Goal: Information Seeking & Learning: Learn about a topic

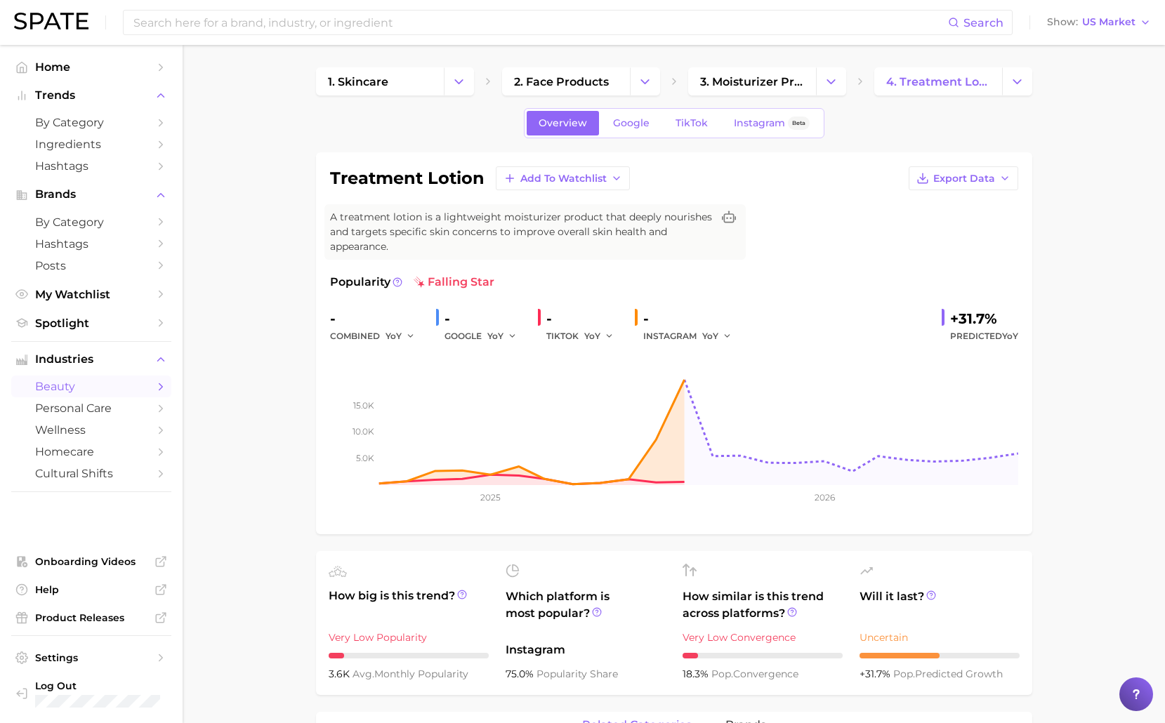
click at [434, 37] on div "Search Show US Market" at bounding box center [582, 22] width 1136 height 45
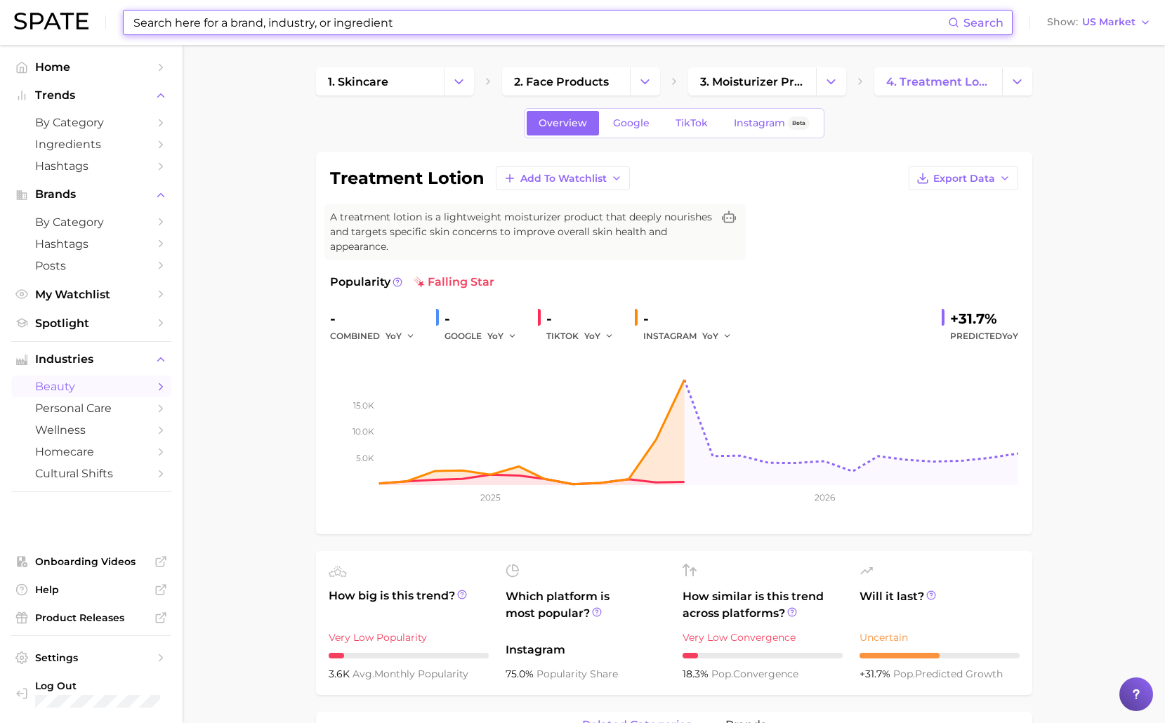
click at [429, 24] on input at bounding box center [540, 23] width 816 height 24
paste input "#PerfumeTok"
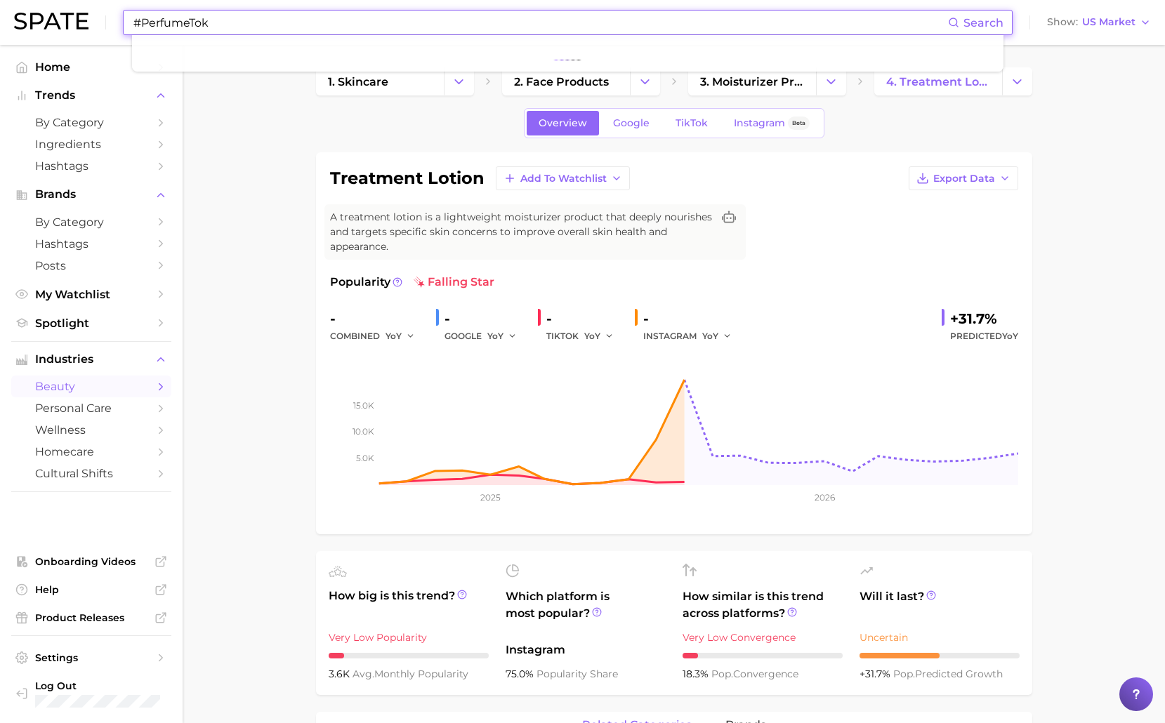
type input "#PerfumeTok"
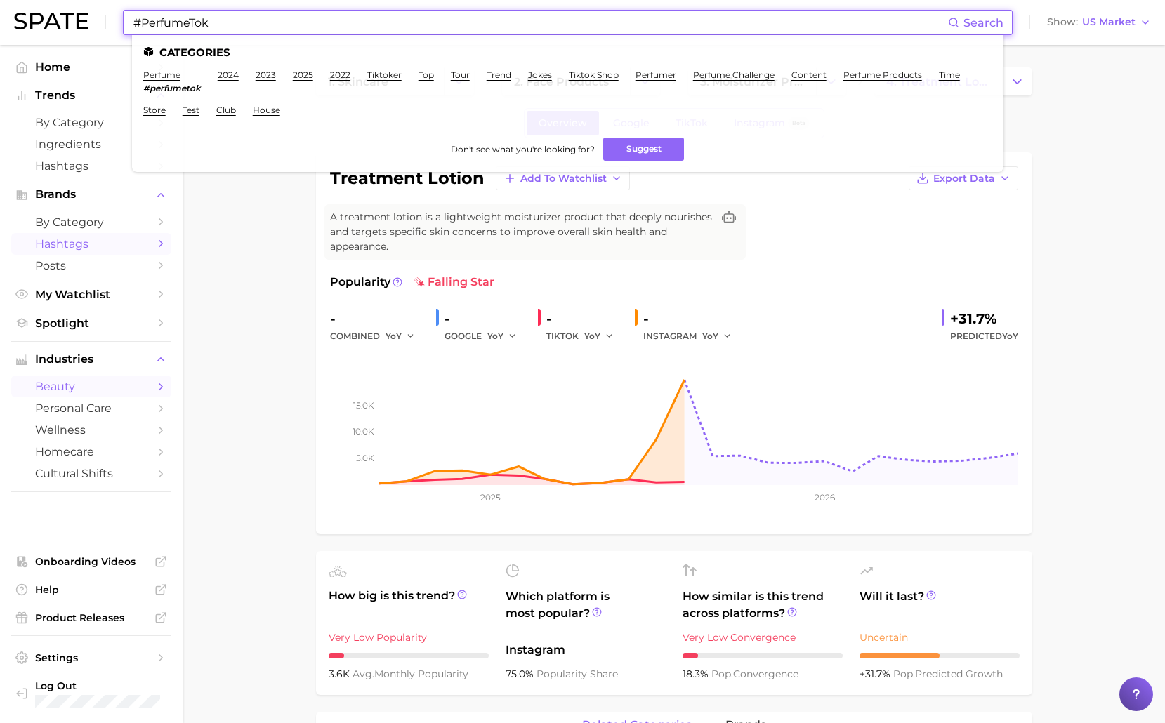
click at [80, 242] on span "Hashtags" at bounding box center [91, 243] width 112 height 13
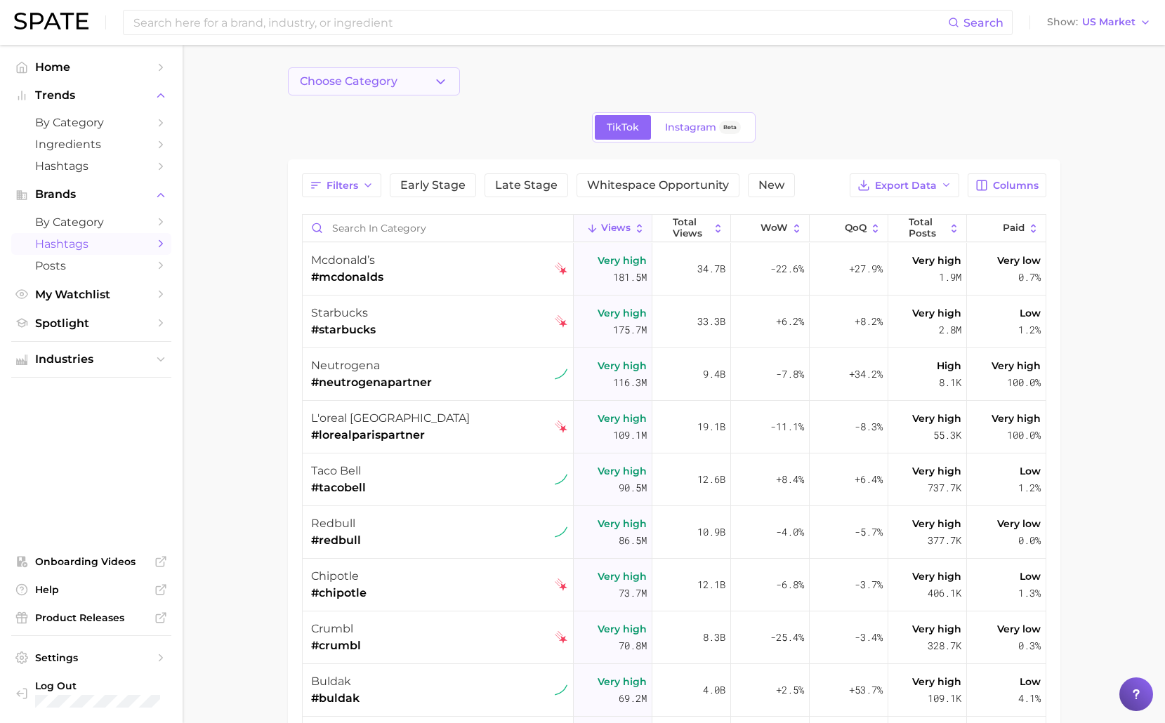
click at [358, 76] on span "Choose Category" at bounding box center [349, 81] width 98 height 13
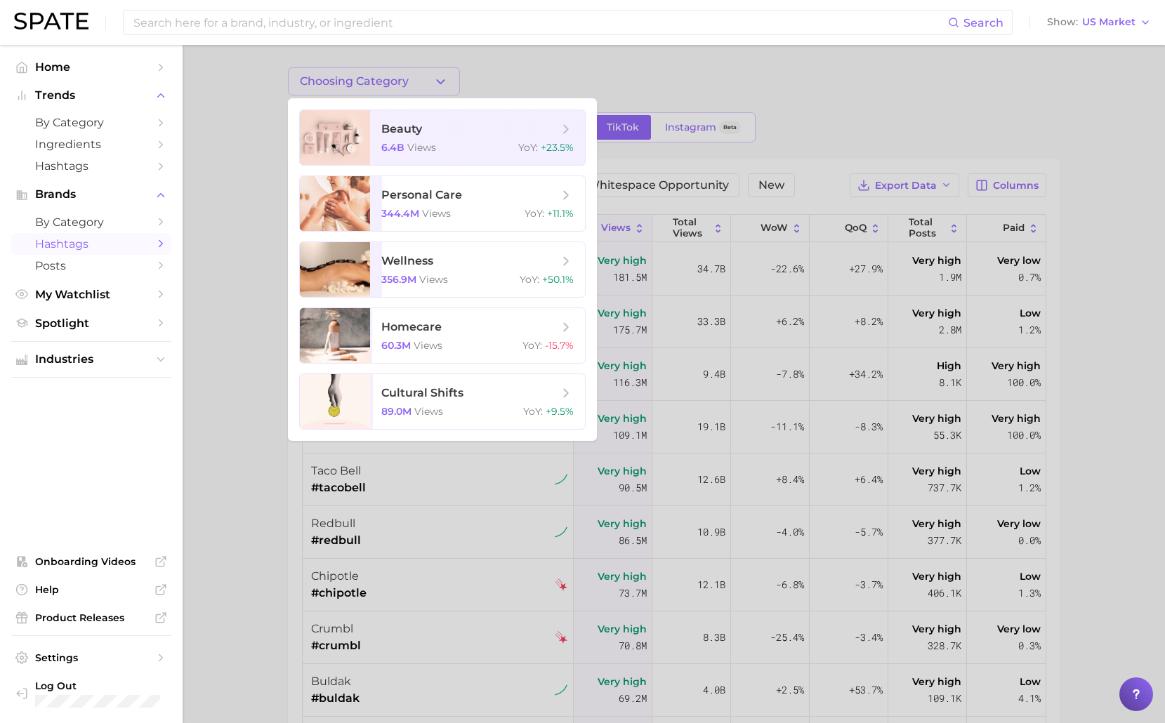
click at [241, 209] on div at bounding box center [582, 361] width 1165 height 723
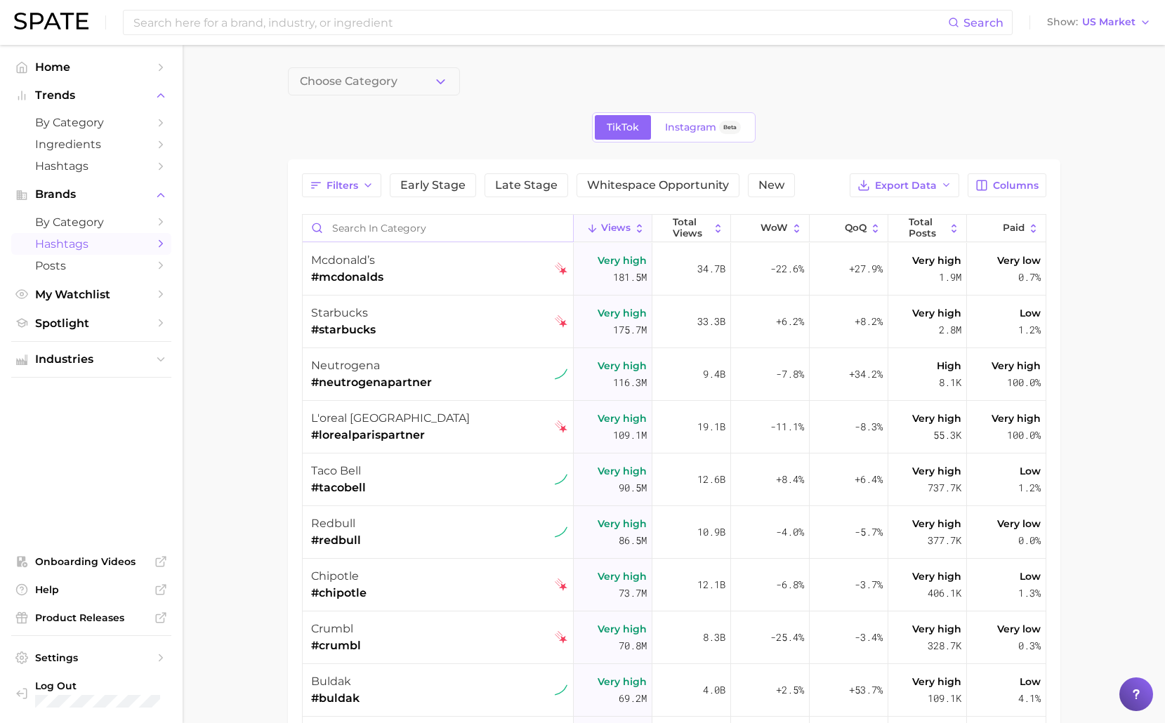
click at [361, 229] on input "Search in category" at bounding box center [438, 228] width 270 height 27
paste input "#PerfumeTok"
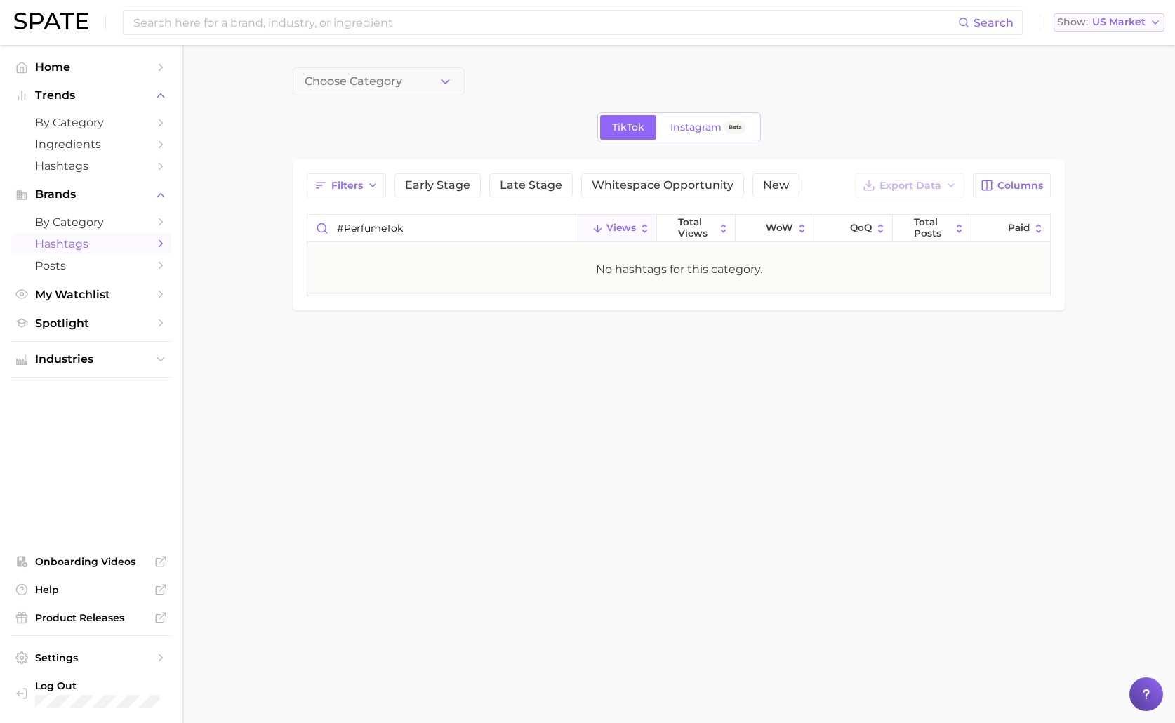
click at [1136, 15] on button "Show US Market" at bounding box center [1109, 22] width 111 height 18
click at [350, 232] on input "#PerfumeTok" at bounding box center [442, 228] width 270 height 27
drag, startPoint x: 344, startPoint y: 230, endPoint x: 333, endPoint y: 225, distance: 11.6
click at [334, 226] on input "#PerfumeTok" at bounding box center [442, 228] width 270 height 27
type input "PerfumeTok"
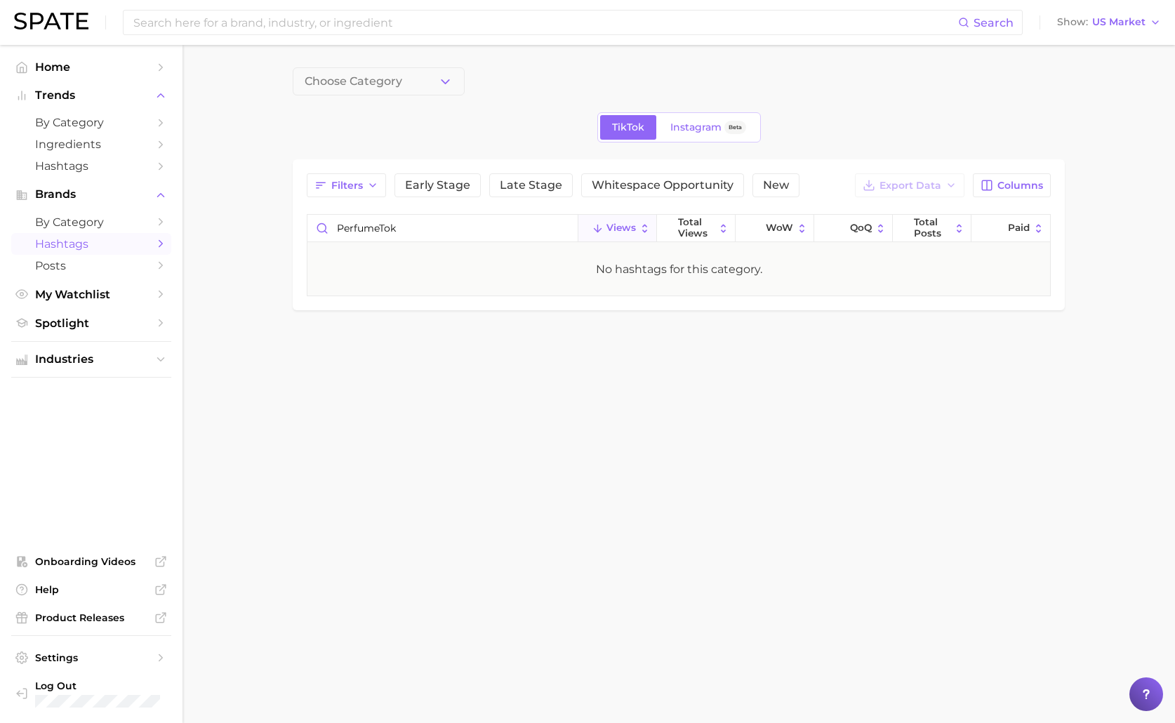
click at [1099, 74] on main "Choose Category TikTok Instagram Beta Filters Early Stage Late Stage Whitespace…" at bounding box center [679, 213] width 993 height 336
click at [1129, 19] on span "US Market" at bounding box center [1118, 22] width 53 height 8
click at [1113, 174] on button "Global" at bounding box center [1115, 171] width 123 height 25
click at [80, 164] on span "Hashtags" at bounding box center [91, 165] width 112 height 13
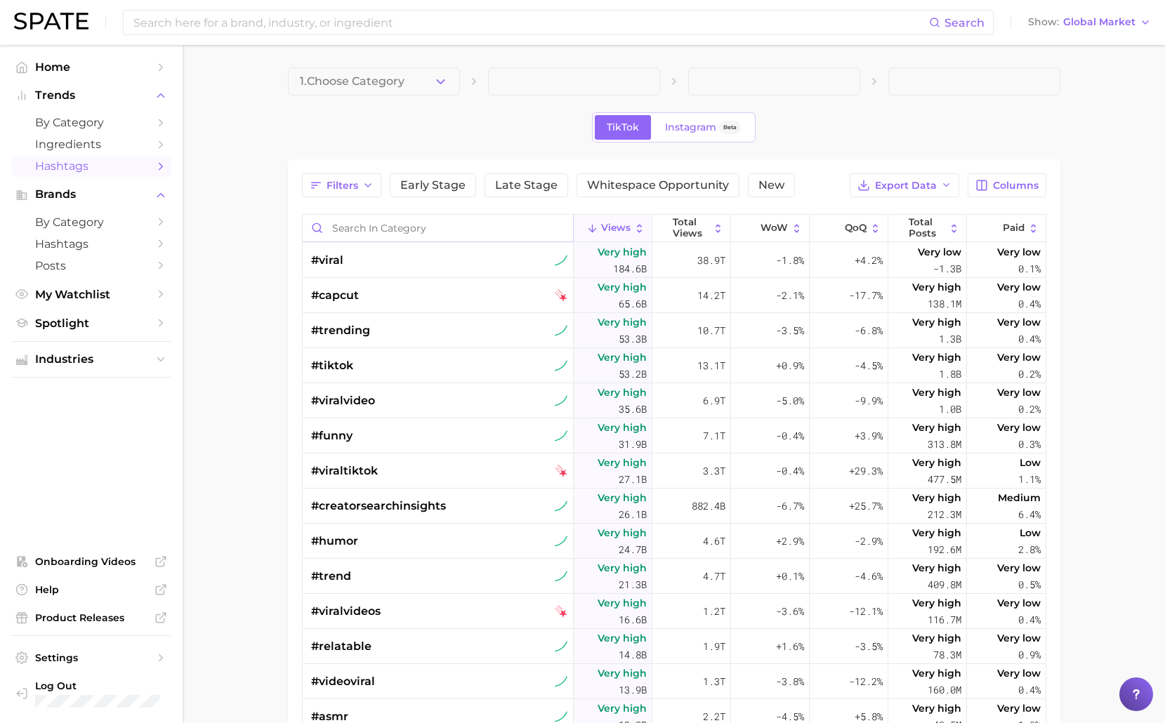
click at [454, 228] on input "Search in category" at bounding box center [438, 228] width 270 height 27
paste input "#PerfumeTok"
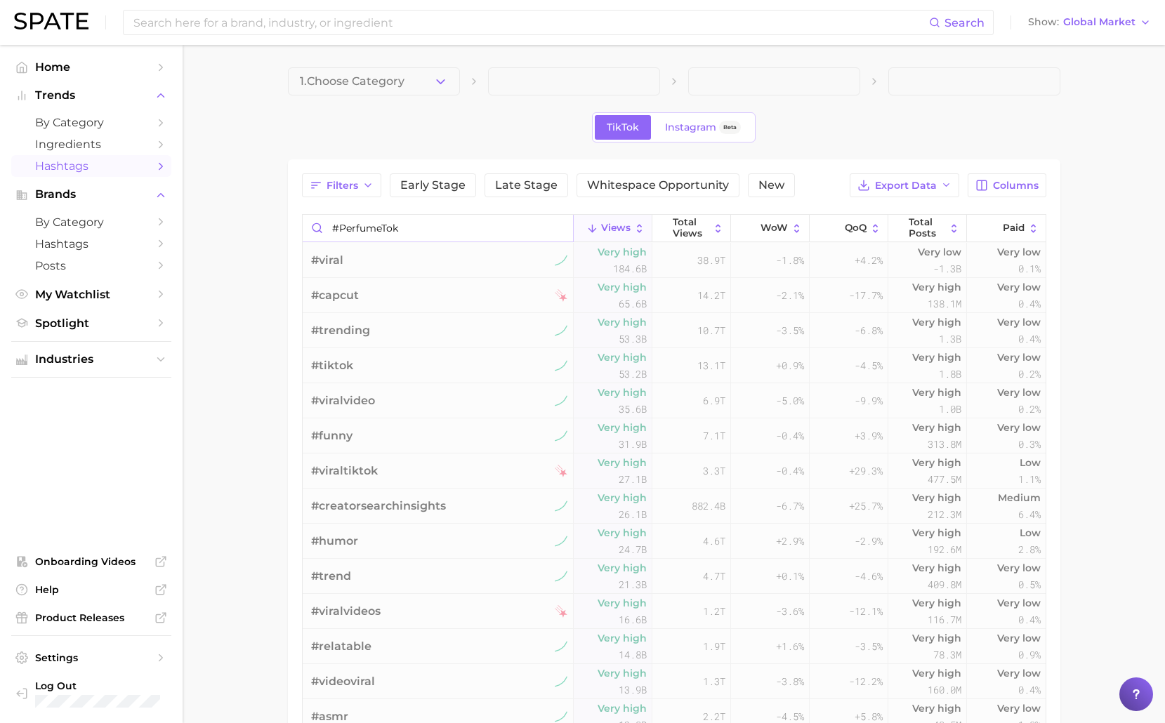
drag, startPoint x: 339, startPoint y: 227, endPoint x: 326, endPoint y: 228, distance: 13.4
click at [328, 228] on input "#PerfumeTok" at bounding box center [438, 228] width 270 height 27
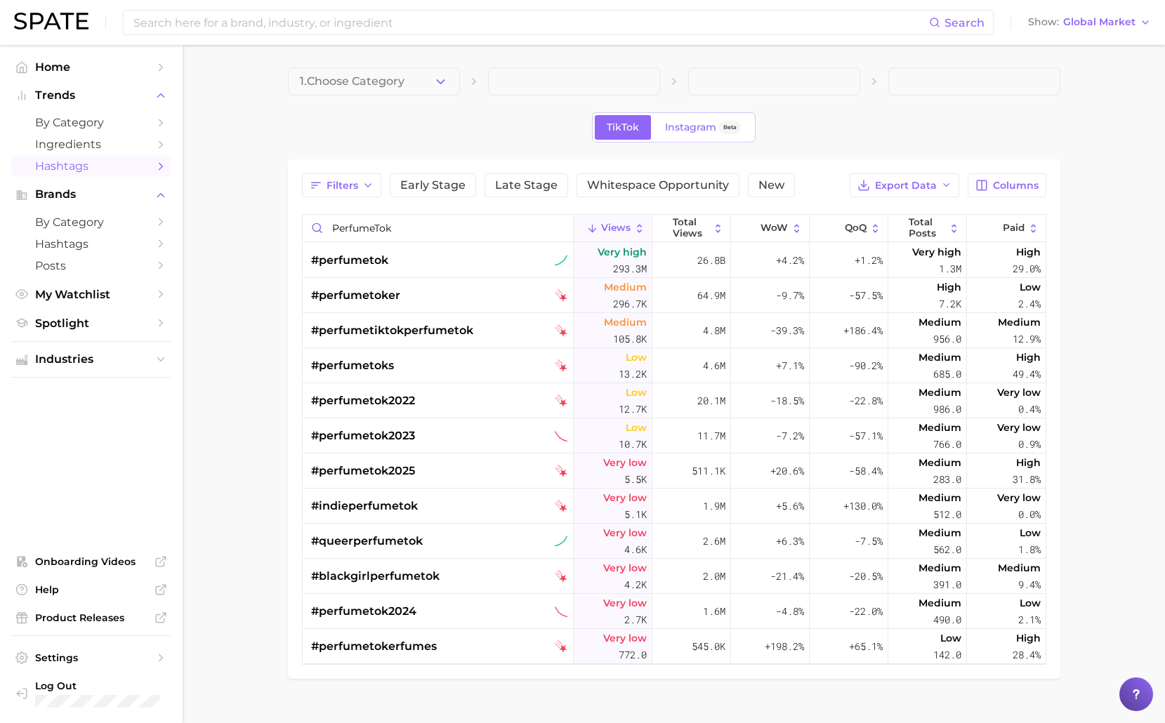
click at [1102, 251] on main "1. Choose Category TikTok Instagram Beta Filters Early Stage Late Stage Whitesp…" at bounding box center [674, 397] width 982 height 704
click at [1019, 181] on span "Columns" at bounding box center [1016, 186] width 46 height 12
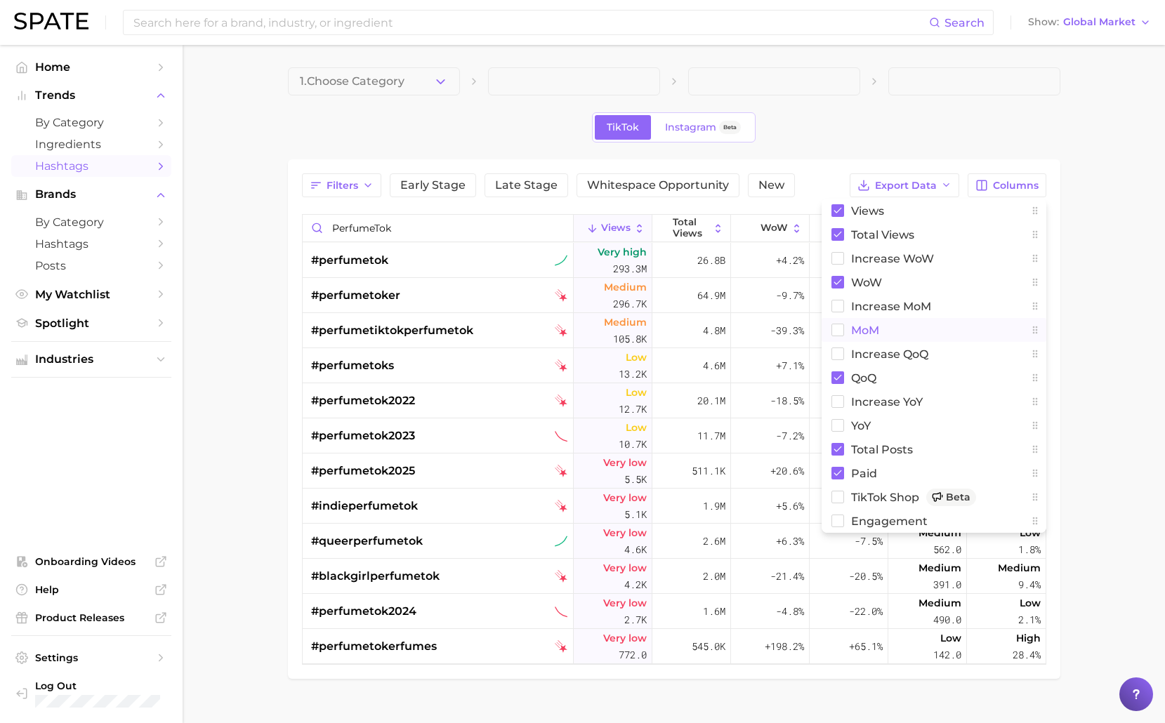
click at [851, 336] on span "MoM" at bounding box center [865, 330] width 28 height 12
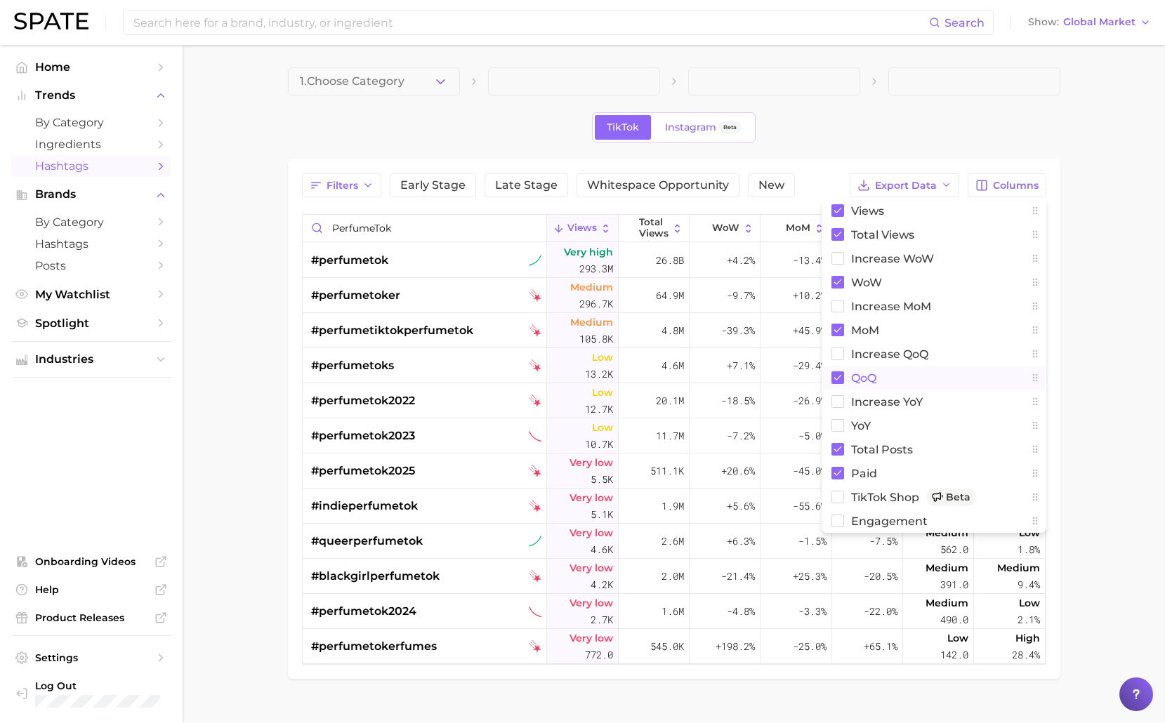
click at [849, 383] on button "QoQ" at bounding box center [933, 378] width 225 height 24
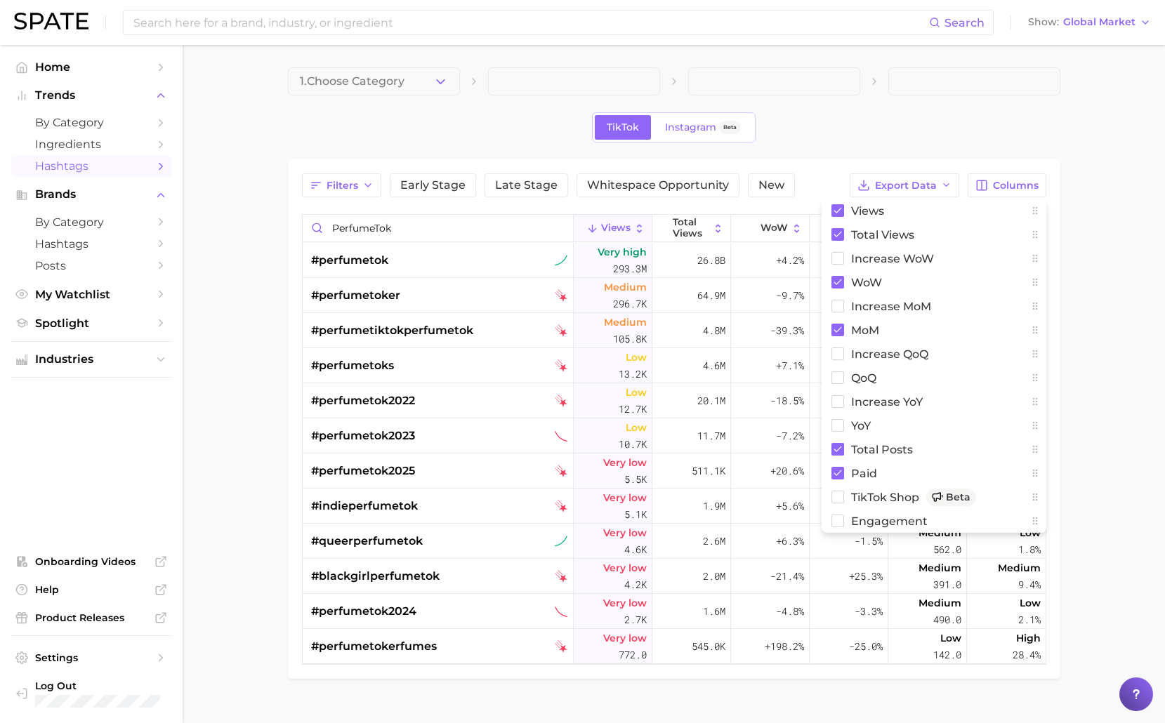
click at [1119, 379] on main "1. Choose Category TikTok Instagram Beta Filters Early Stage Late Stage Whitesp…" at bounding box center [674, 397] width 982 height 704
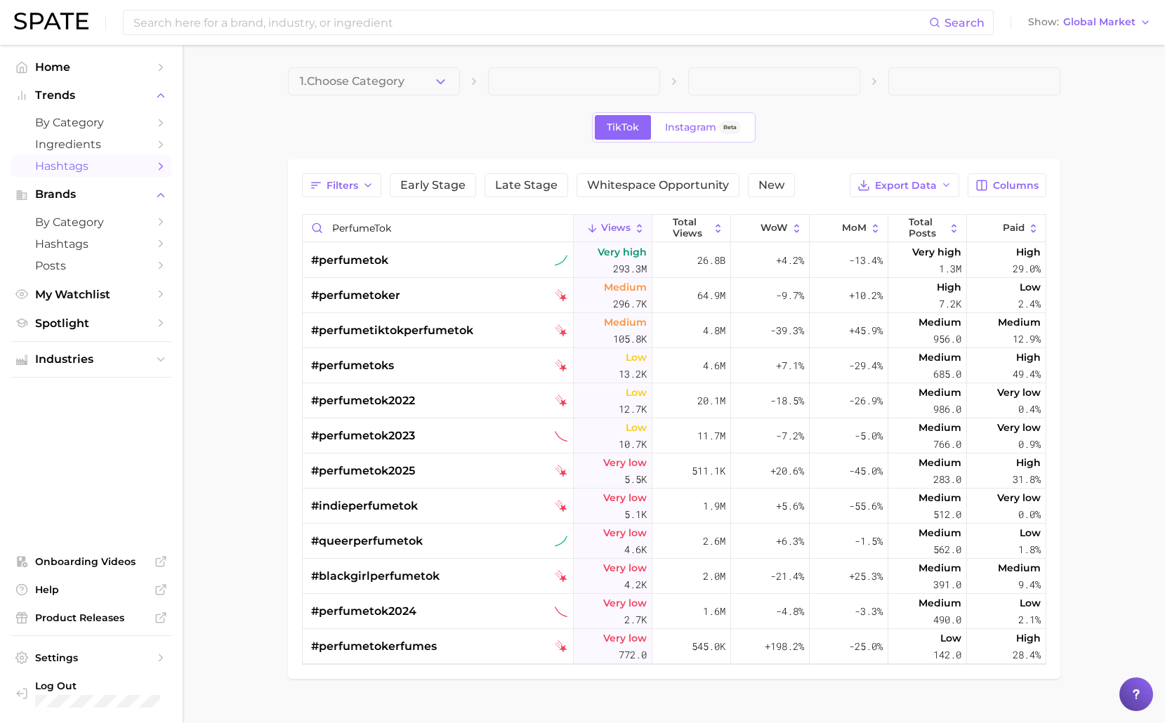
click at [252, 282] on main "1. Choose Category TikTok Instagram Beta Filters Early Stage Late Stage Whitesp…" at bounding box center [674, 397] width 982 height 704
click at [1113, 23] on span "Global Market" at bounding box center [1099, 22] width 72 height 8
click at [1111, 23] on span "Global Market" at bounding box center [1099, 22] width 72 height 8
click at [246, 335] on main "1. Choose Category TikTok Instagram Beta Filters Early Stage Late Stage Whitesp…" at bounding box center [674, 397] width 982 height 704
click at [1094, 262] on main "1. Choose Category TikTok Instagram Beta Filters Early Stage Late Stage Whitesp…" at bounding box center [674, 397] width 982 height 704
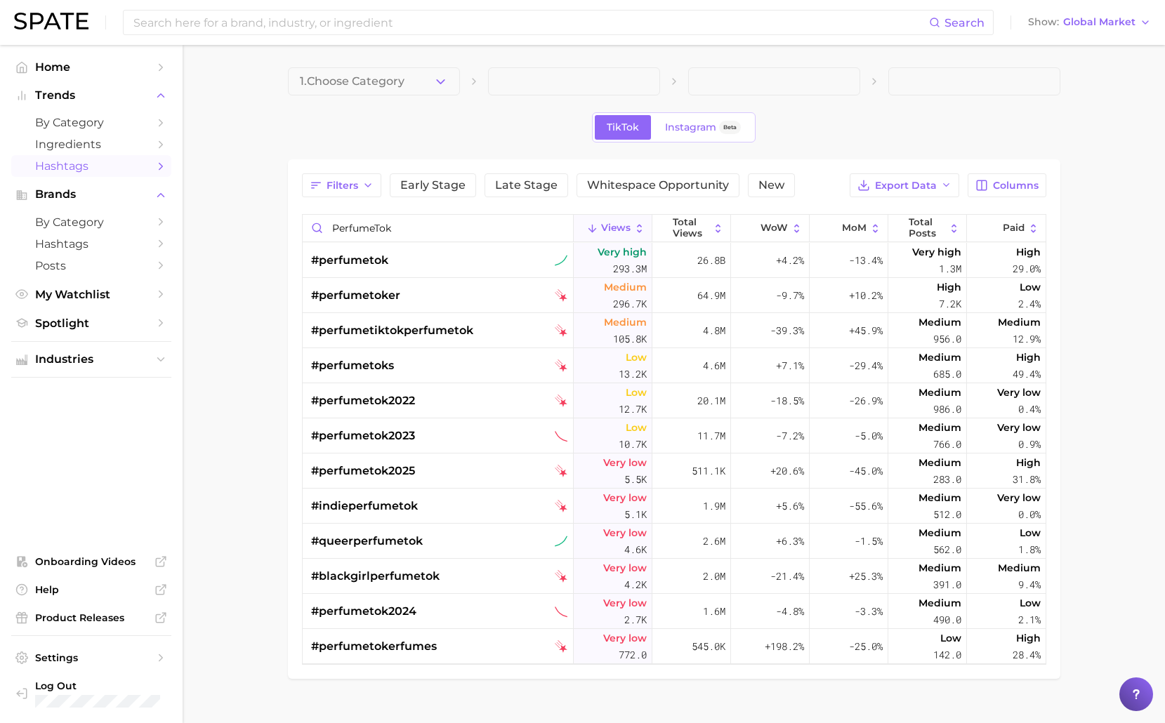
click at [391, 140] on div "TikTok Instagram Beta" at bounding box center [674, 127] width 772 height 30
drag, startPoint x: 383, startPoint y: 225, endPoint x: 297, endPoint y: 216, distance: 86.1
click at [297, 216] on div "Filters Early Stage Late Stage Whitespace Opportunity New Export Data Columns P…" at bounding box center [674, 418] width 772 height 519
paste input "Fragranc"
type input "FragranceTok"
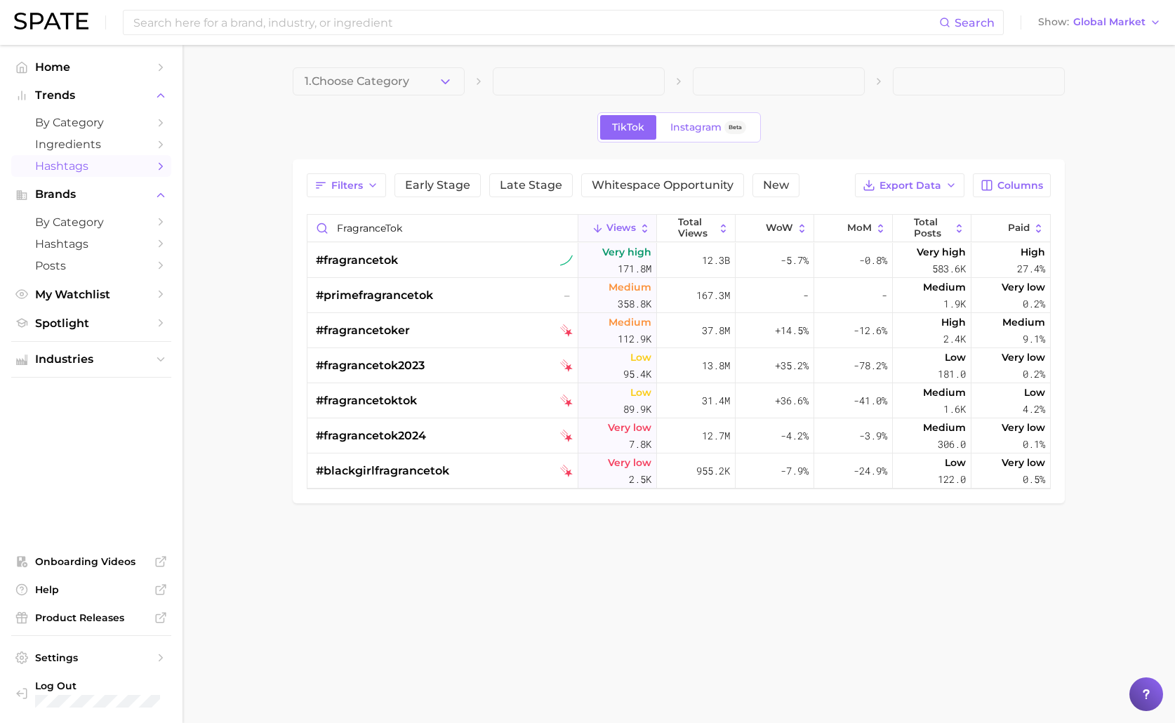
click at [658, 588] on body "Search Show Global Market Home Trends by Category Ingredients Hashtags Brands b…" at bounding box center [587, 361] width 1175 height 723
click at [418, 583] on body "Search Show Global Market Home Trends by Category Ingredients Hashtags Brands b…" at bounding box center [587, 361] width 1175 height 723
drag, startPoint x: 610, startPoint y: 669, endPoint x: 592, endPoint y: 551, distance: 119.3
click at [610, 669] on body "Search Show Global Market Home Trends by Category Ingredients Hashtags Brands b…" at bounding box center [587, 361] width 1175 height 723
